Goal: Information Seeking & Learning: Find specific fact

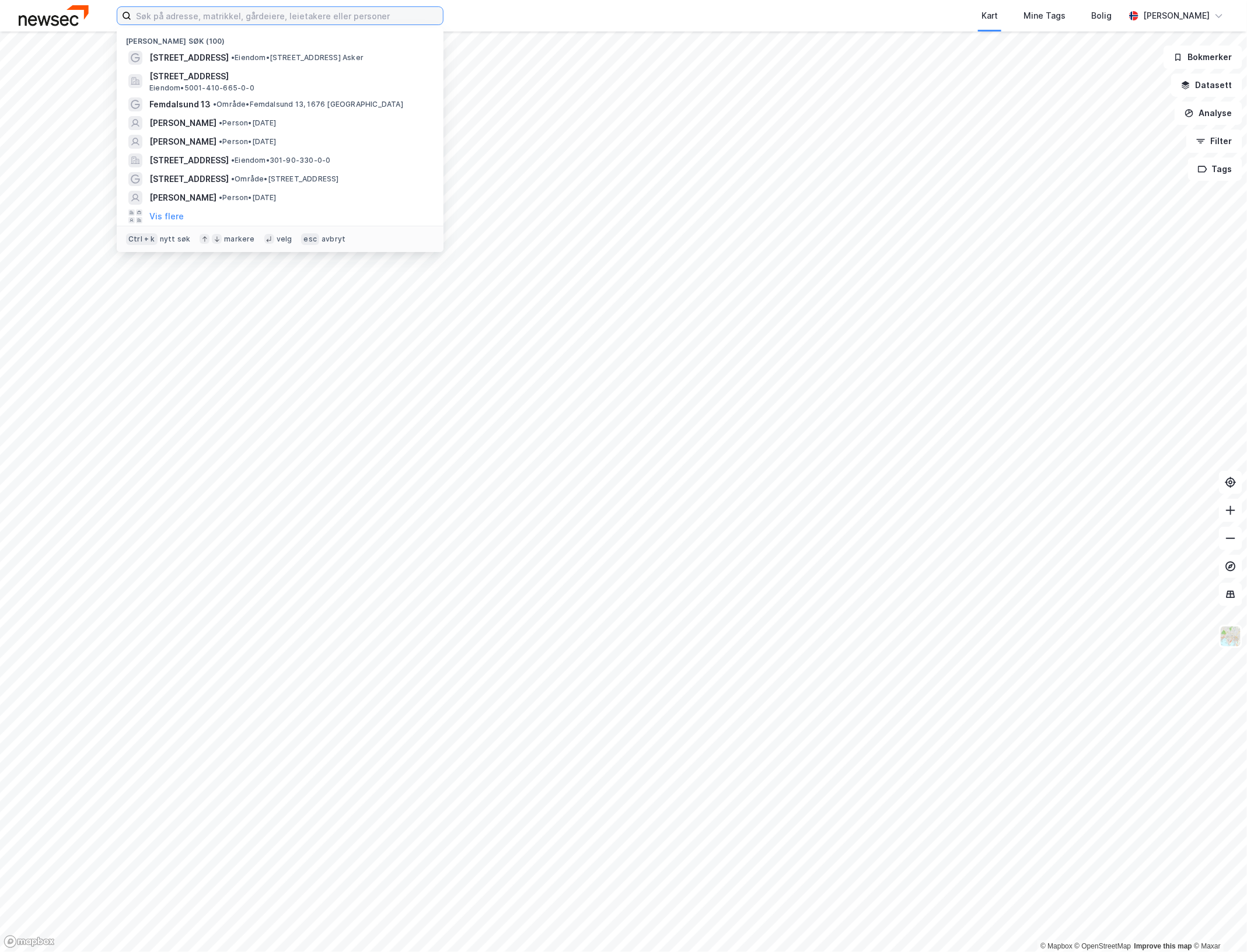
click at [328, 22] on input at bounding box center [288, 16] width 312 height 18
paste input "[PERSON_NAME]"
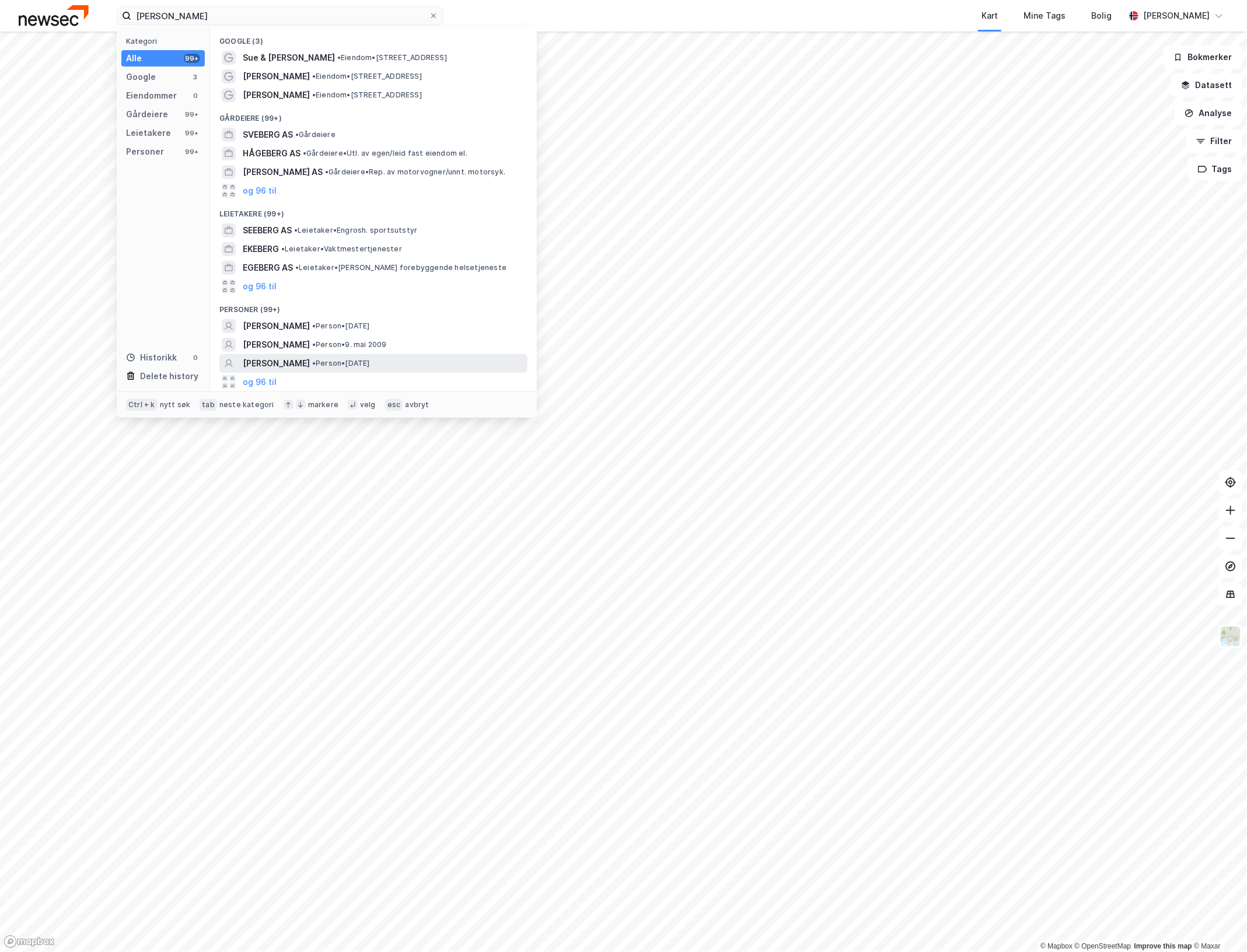
click at [421, 357] on div "[PERSON_NAME] • Person • [DATE]" at bounding box center [383, 364] width 282 height 14
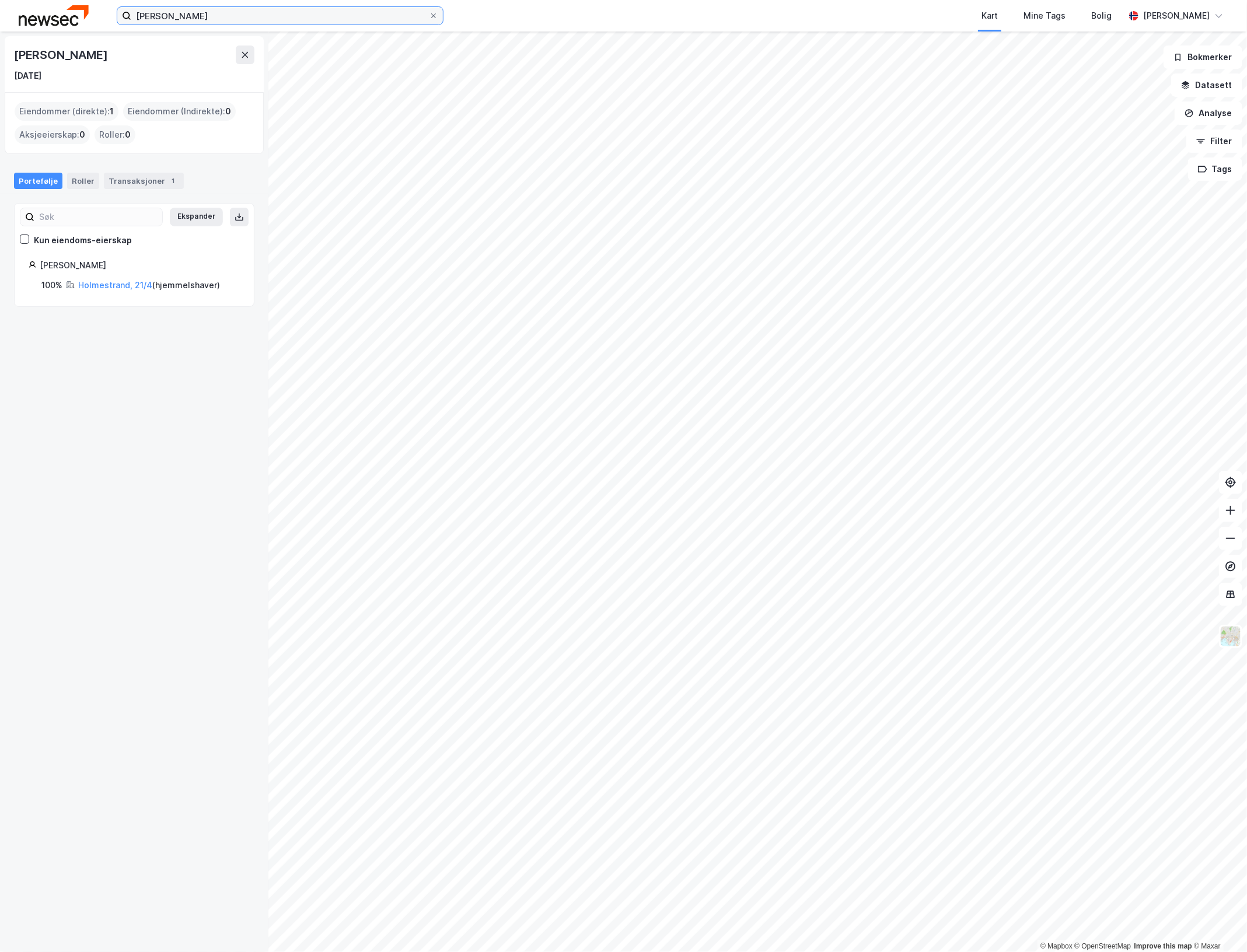
click at [260, 21] on input "[PERSON_NAME]" at bounding box center [280, 16] width 297 height 18
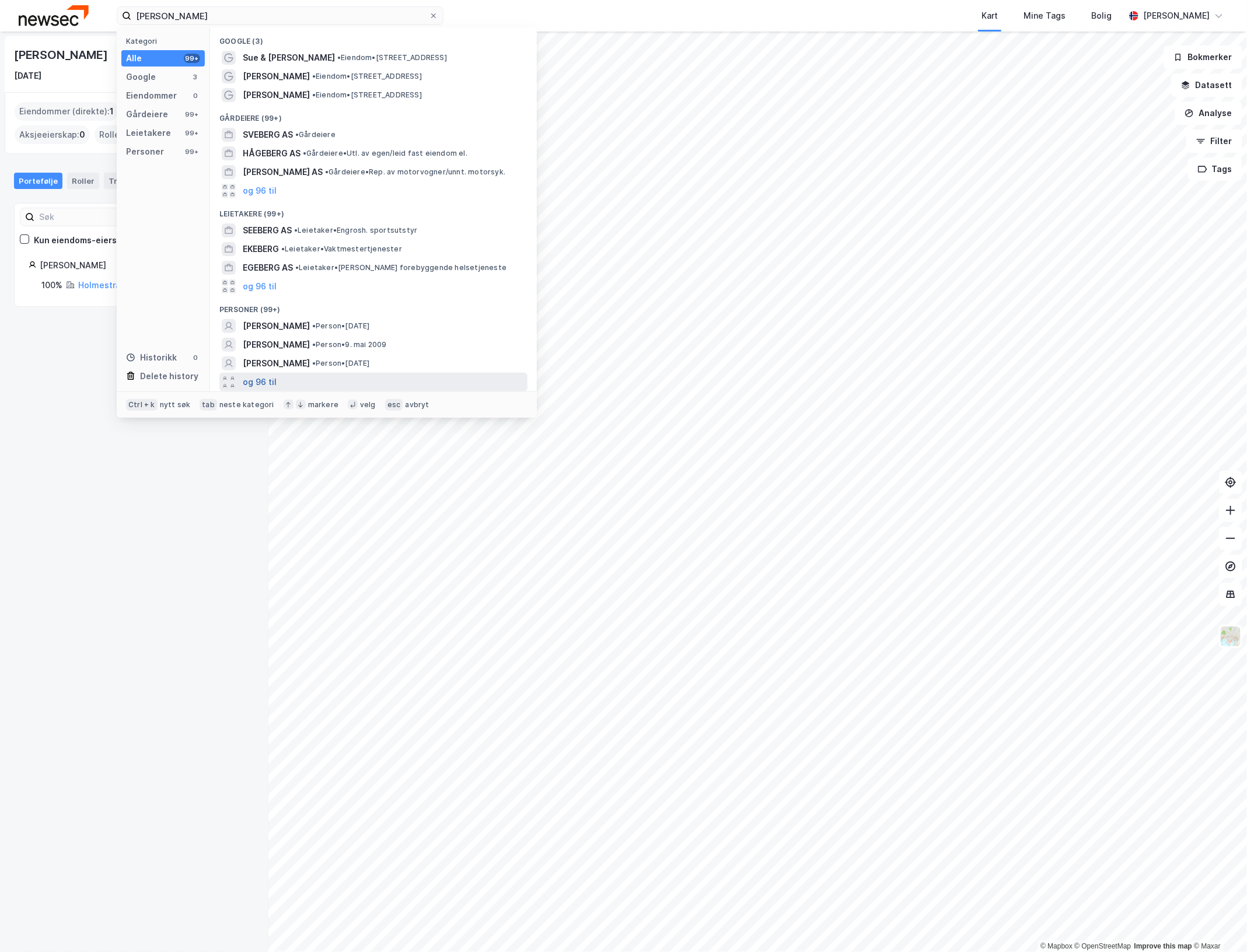
click at [269, 382] on button "og 96 til" at bounding box center [260, 382] width 34 height 14
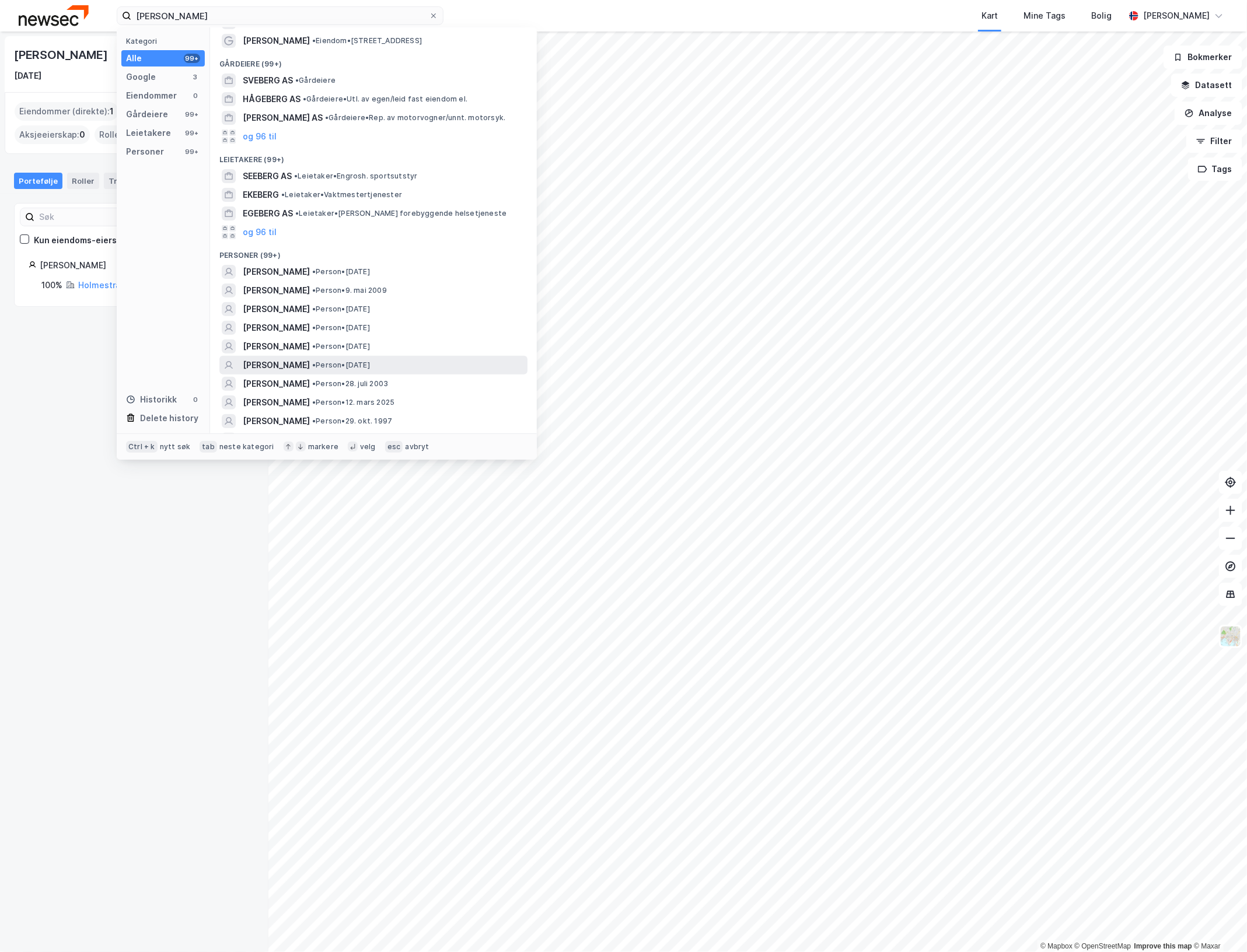
scroll to position [73, 0]
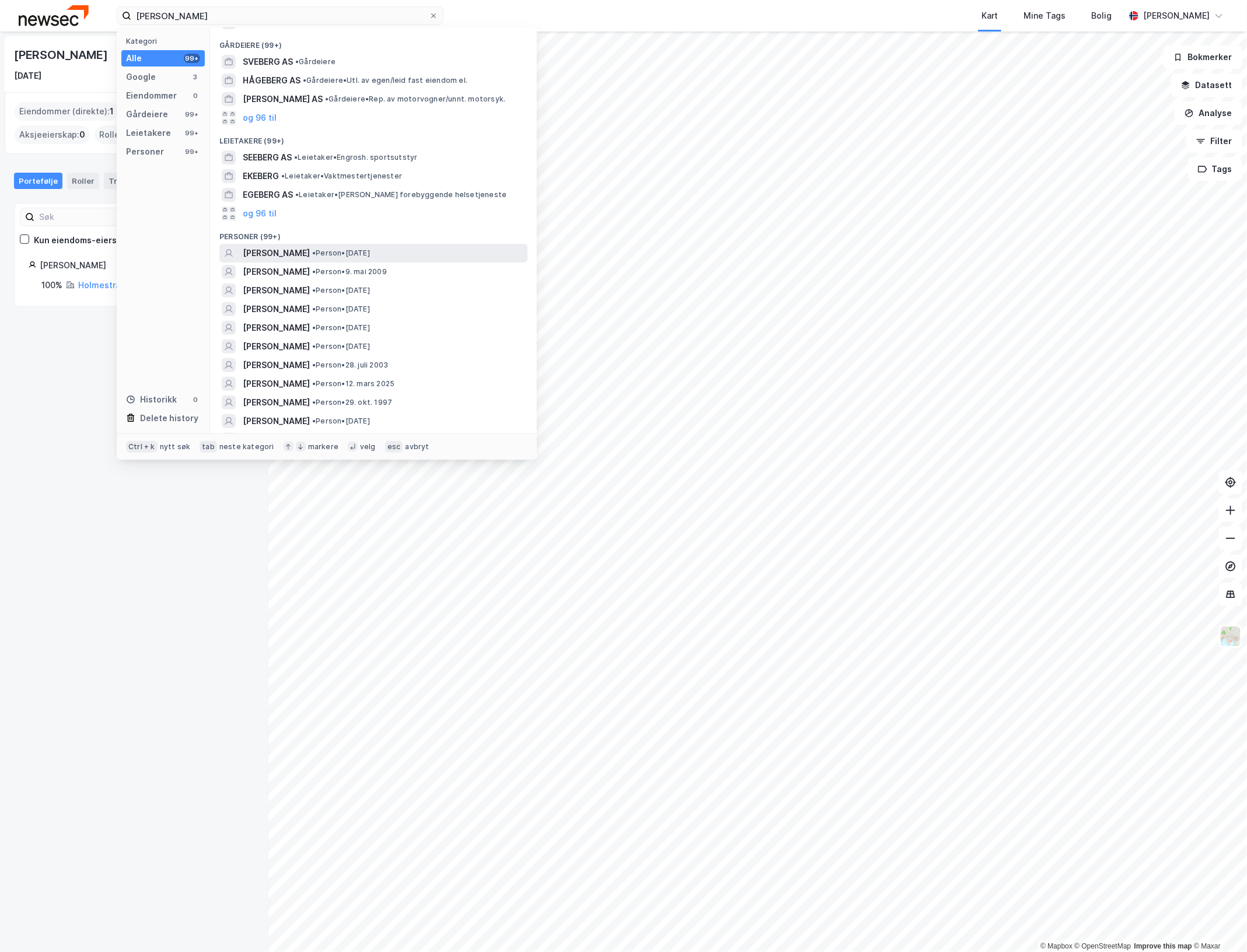
click at [391, 251] on div "[PERSON_NAME] • Person • [DATE]" at bounding box center [383, 253] width 282 height 14
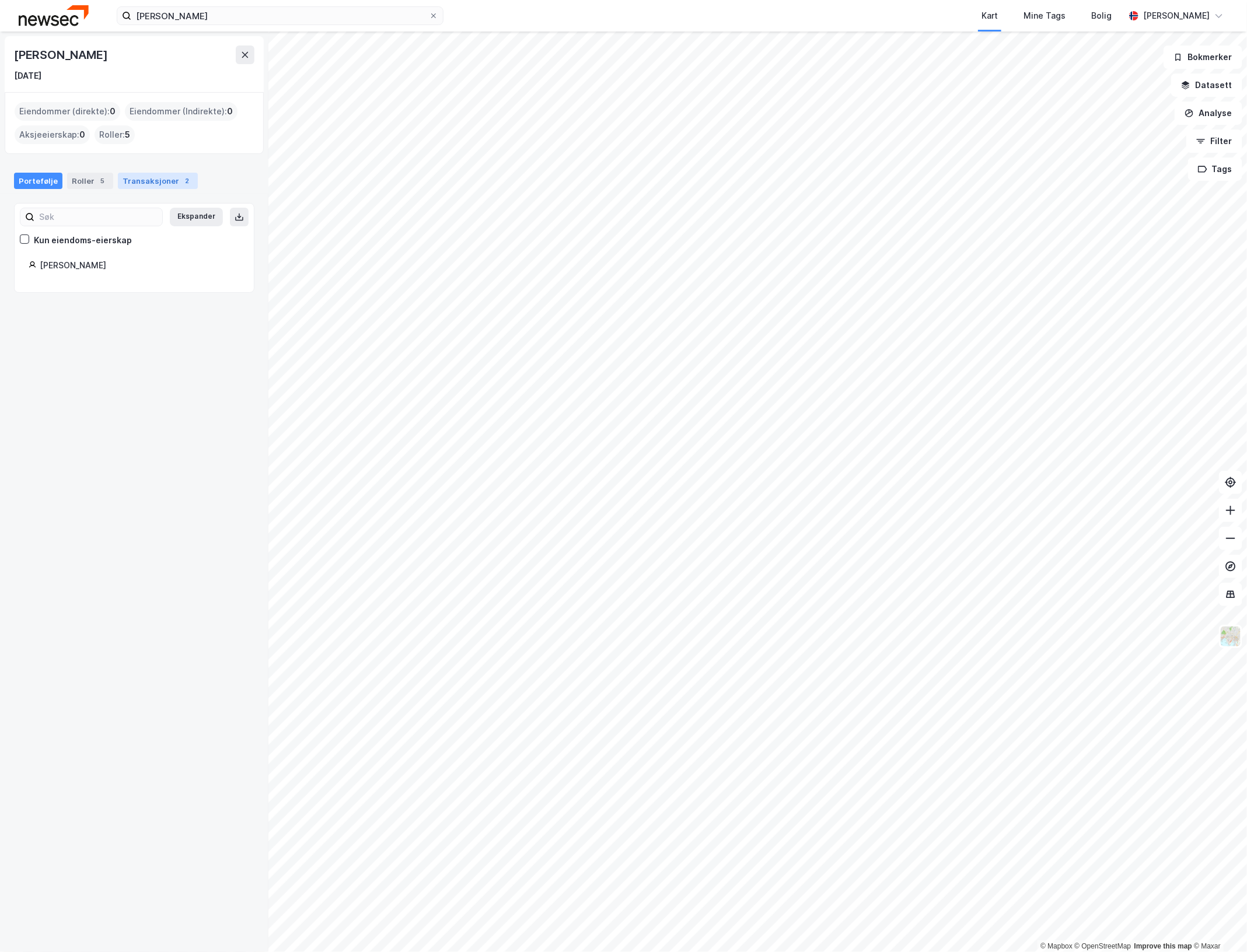
click at [138, 183] on div "Transaksjoner 2" at bounding box center [158, 181] width 80 height 16
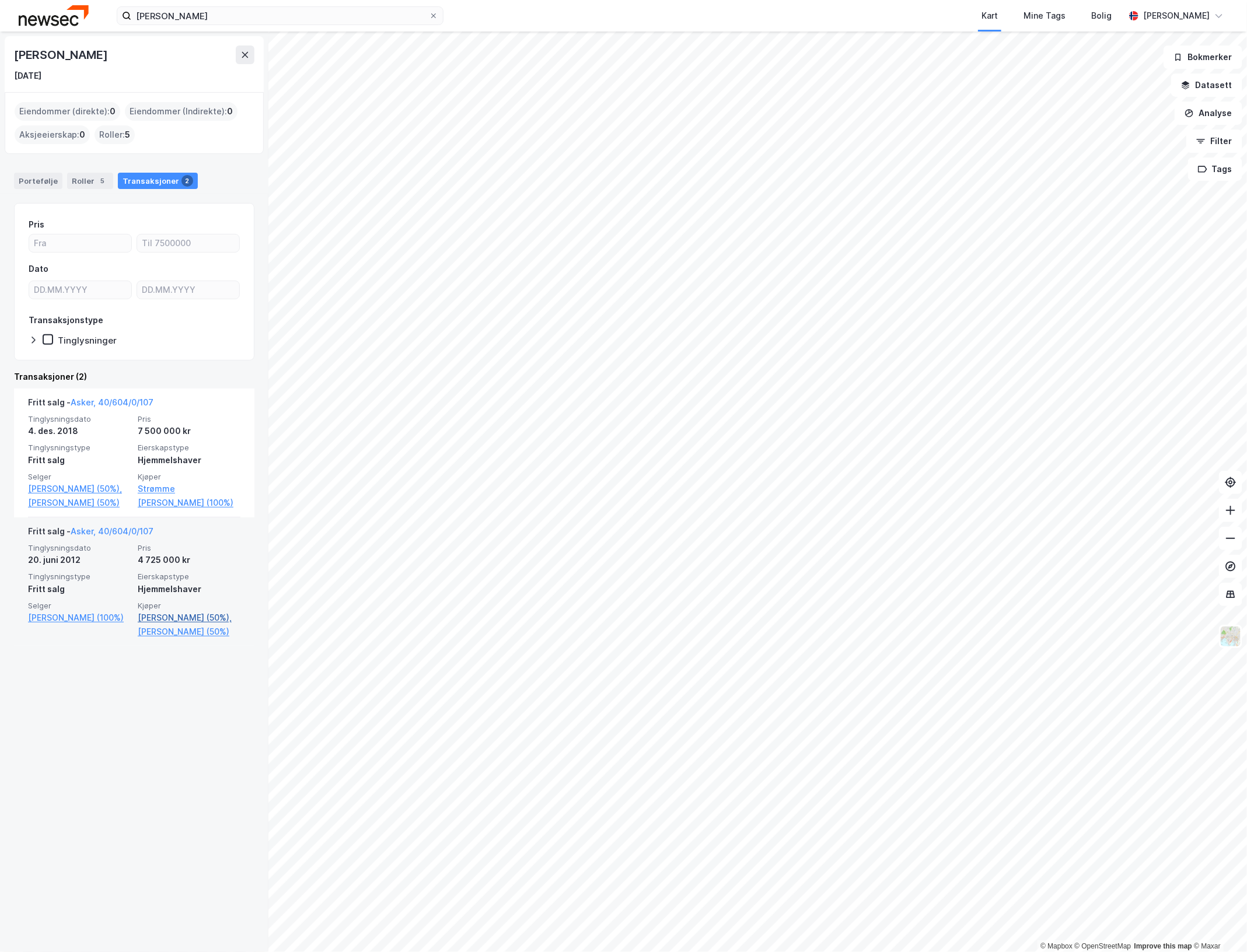
click at [170, 619] on link "[PERSON_NAME] (50%)," at bounding box center [189, 618] width 103 height 14
click at [170, 613] on link "[PERSON_NAME] (50%)," at bounding box center [189, 618] width 103 height 14
click at [35, 178] on div "Portefølje" at bounding box center [39, 181] width 48 height 16
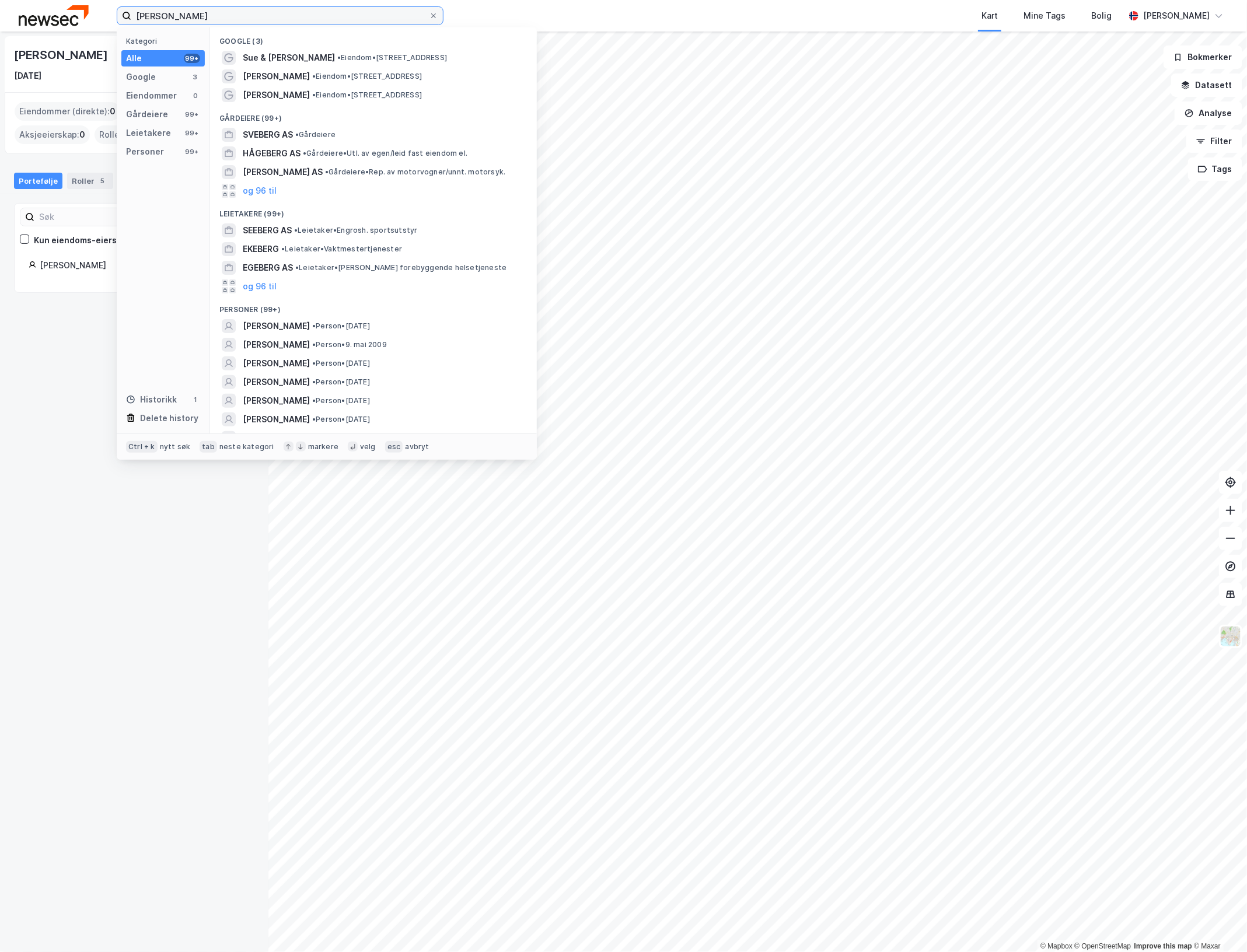
drag, startPoint x: 257, startPoint y: 13, endPoint x: 56, endPoint y: 9, distance: 201.0
click at [56, 9] on div "[PERSON_NAME] Kategori Alle 99+ Google 3 Eiendommer 0 Gårdeiere 99+ Leietakere …" at bounding box center [624, 15] width 1247 height 31
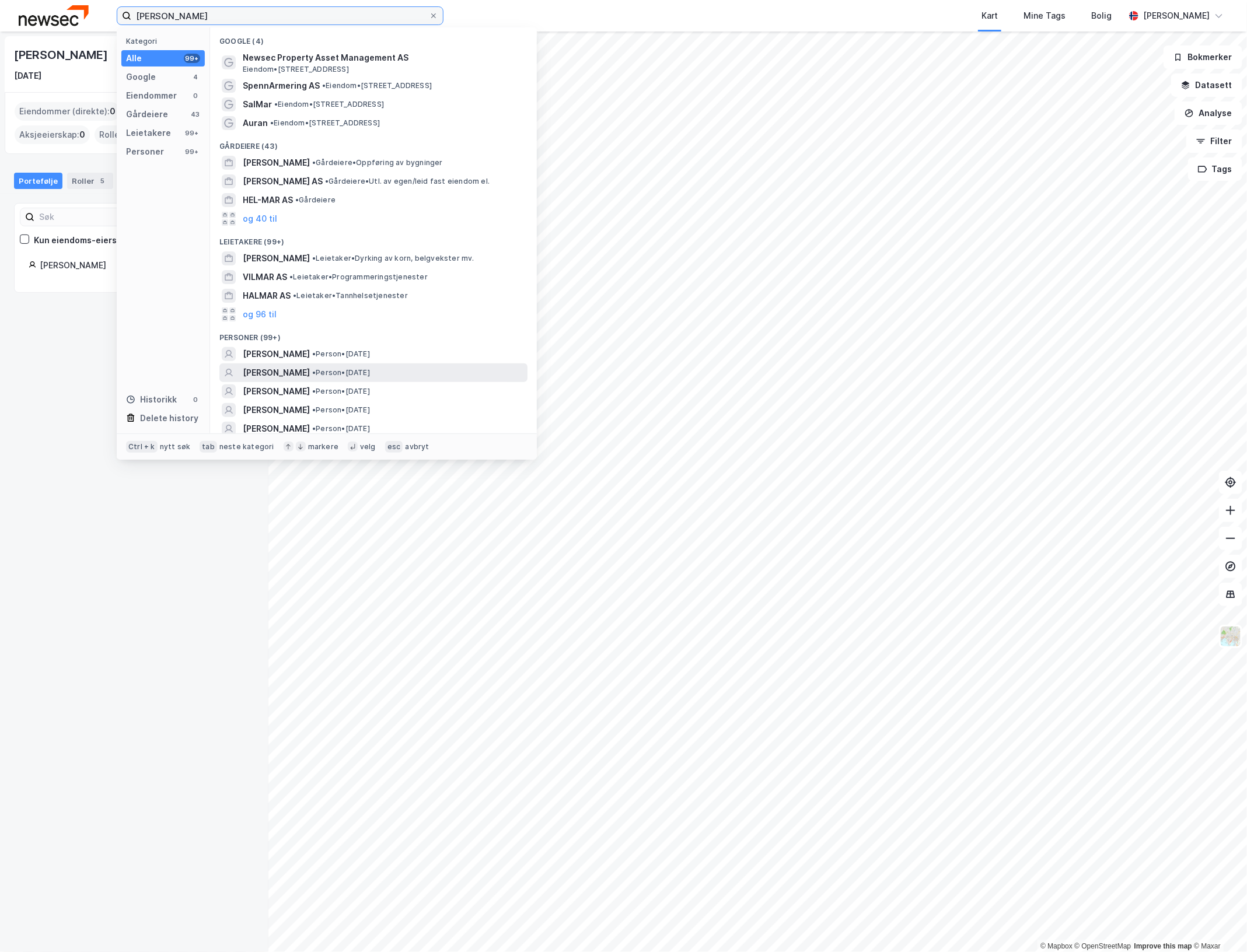
type input "[PERSON_NAME]"
click at [429, 376] on div "[PERSON_NAME] • Person • [DATE]" at bounding box center [383, 373] width 282 height 14
